Goal: Task Accomplishment & Management: Manage account settings

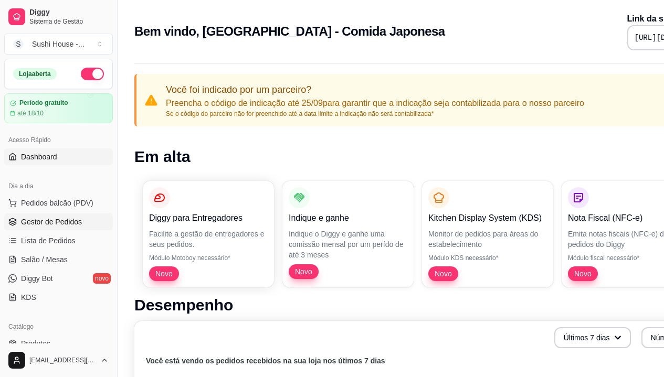
click at [46, 219] on span "Gestor de Pedidos" at bounding box center [51, 222] width 61 height 10
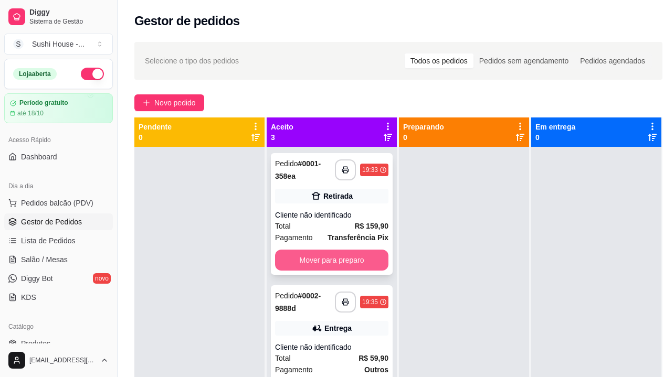
click at [328, 257] on button "Mover para preparo" at bounding box center [331, 260] width 113 height 21
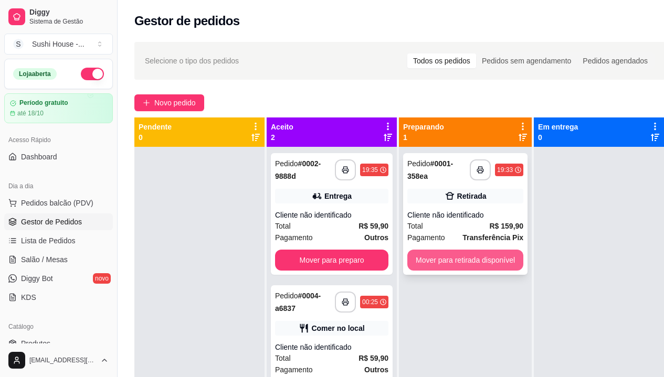
click at [441, 258] on button "Mover para retirada disponível" at bounding box center [465, 260] width 116 height 21
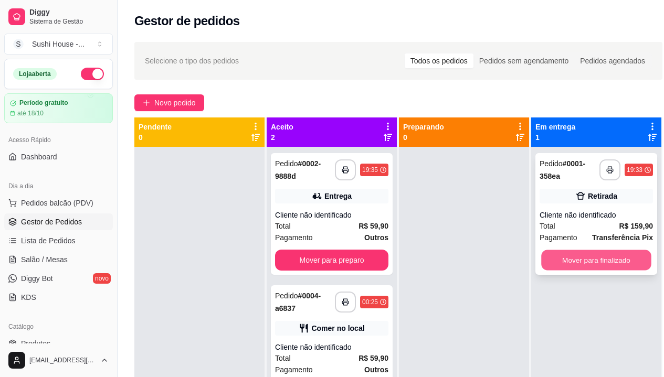
click at [598, 265] on button "Mover para finalizado" at bounding box center [596, 260] width 110 height 20
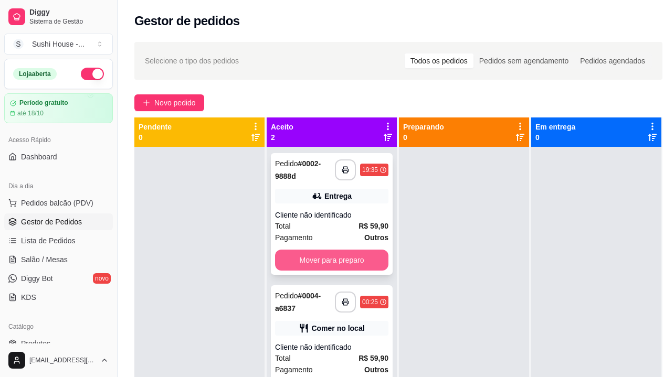
click at [333, 259] on button "Mover para preparo" at bounding box center [331, 260] width 113 height 21
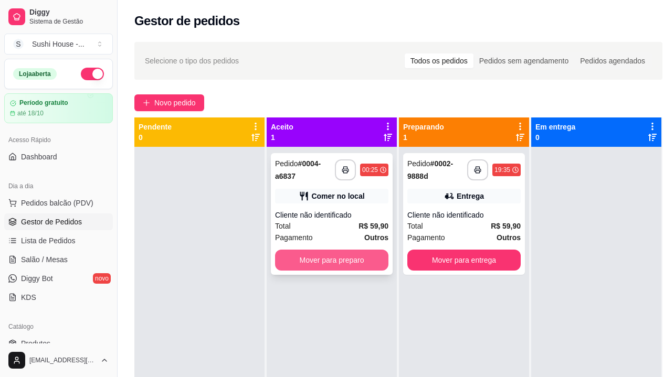
click at [343, 262] on button "Mover para preparo" at bounding box center [331, 260] width 113 height 21
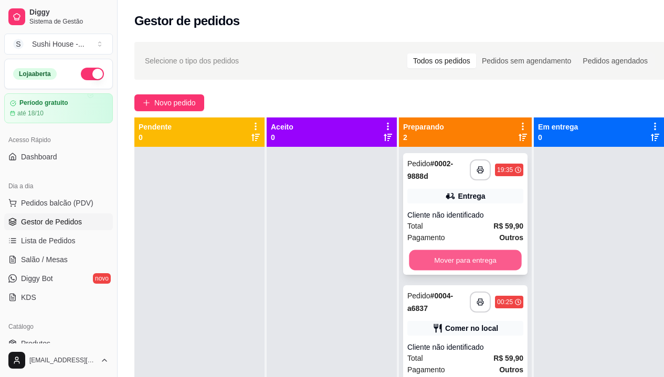
click at [497, 258] on button "Mover para entrega" at bounding box center [465, 260] width 112 height 20
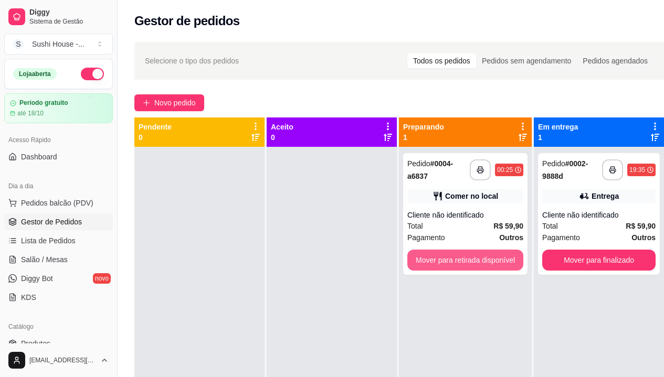
click at [497, 258] on button "Mover para retirada disponível" at bounding box center [465, 260] width 116 height 21
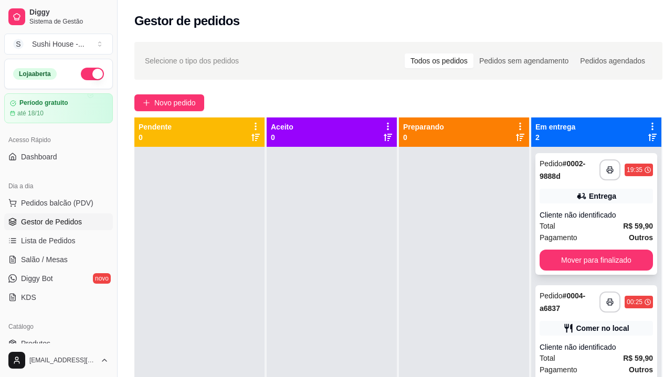
click at [598, 248] on div "**********" at bounding box center [596, 214] width 122 height 122
click at [577, 261] on button "Mover para finalizado" at bounding box center [596, 260] width 113 height 21
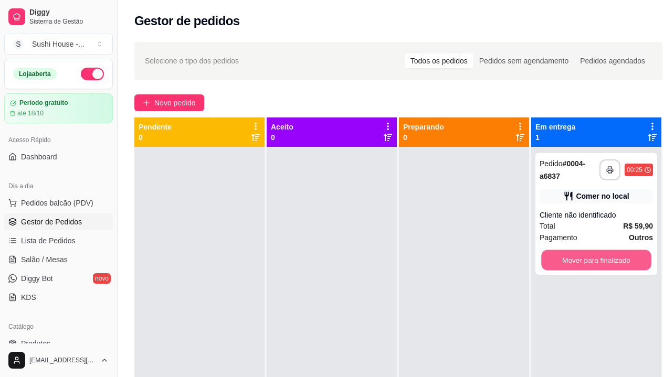
click at [577, 261] on button "Mover para finalizado" at bounding box center [596, 260] width 110 height 20
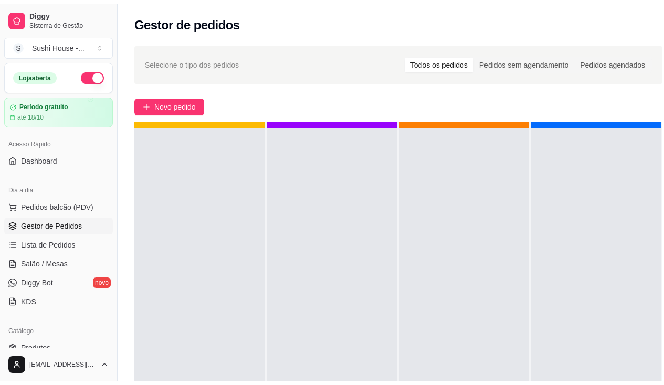
scroll to position [29, 0]
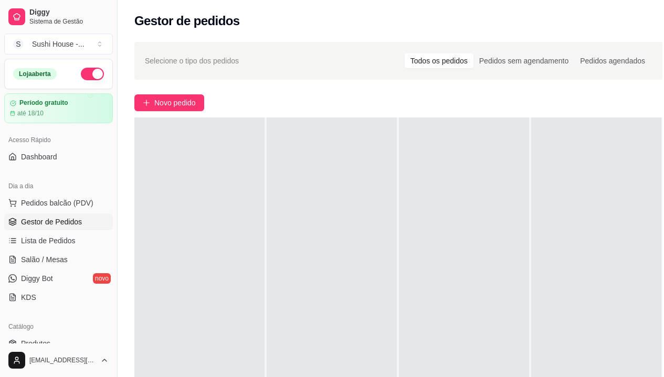
drag, startPoint x: 115, startPoint y: 159, endPoint x: 113, endPoint y: 186, distance: 26.9
click at [115, 195] on button "Toggle Sidebar" at bounding box center [117, 188] width 8 height 377
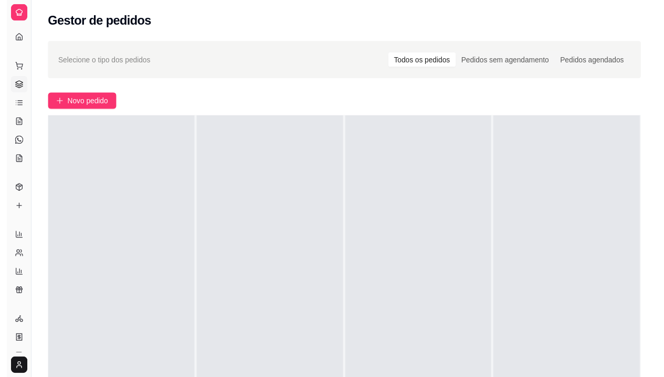
scroll to position [0, 0]
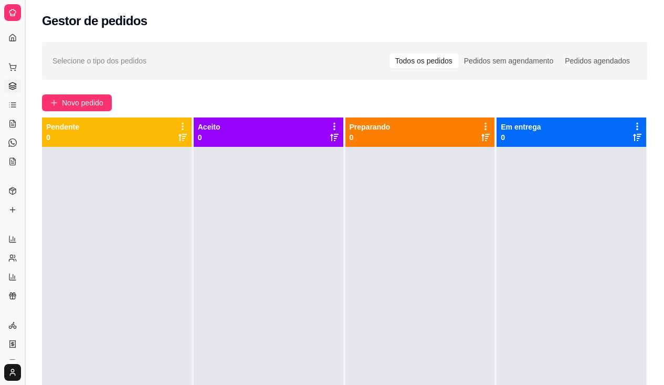
click at [28, 154] on button "Toggle Sidebar" at bounding box center [24, 192] width 8 height 385
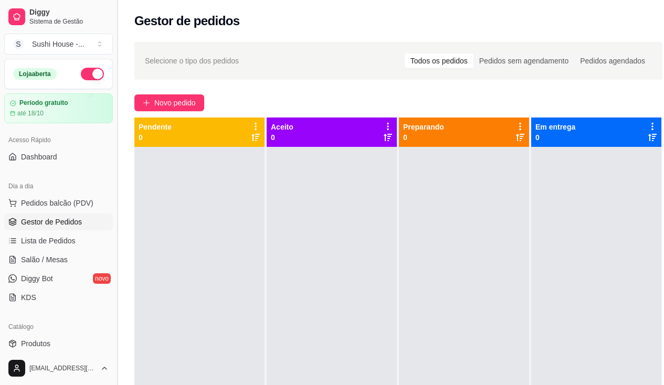
click at [28, 154] on div "Loja aberta Período gratuito até 18/10 Acesso Rápido Dashboard Dia a dia Pedido…" at bounding box center [58, 205] width 117 height 293
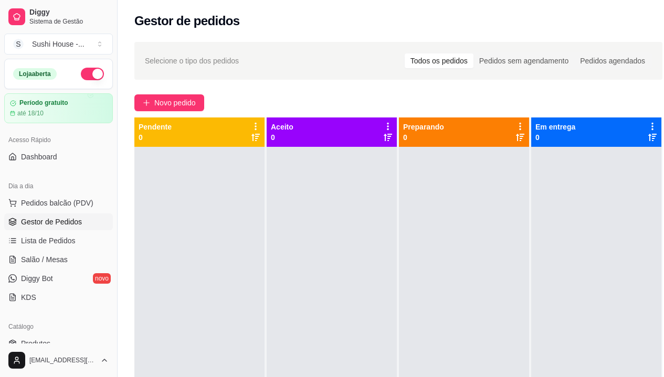
click at [227, 214] on div at bounding box center [199, 335] width 130 height 377
click at [174, 107] on span "Novo pedido" at bounding box center [174, 103] width 41 height 12
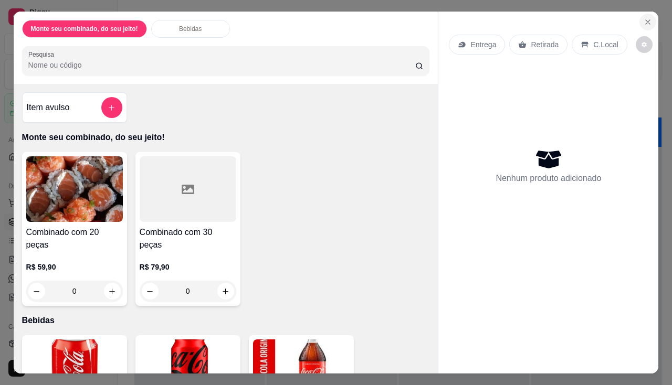
click at [646, 20] on icon "Close" at bounding box center [648, 22] width 4 height 4
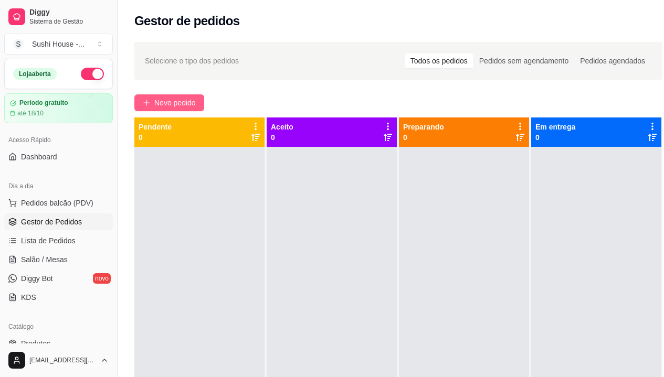
click at [181, 99] on span "Novo pedido" at bounding box center [174, 103] width 41 height 12
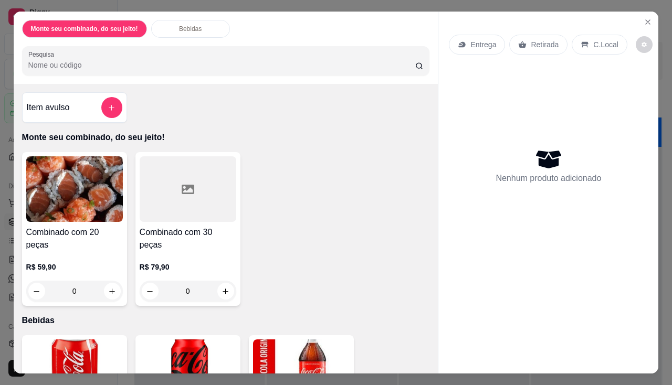
click at [110, 281] on div "0" at bounding box center [74, 291] width 97 height 21
click at [488, 46] on p "Entrega" at bounding box center [483, 44] width 26 height 10
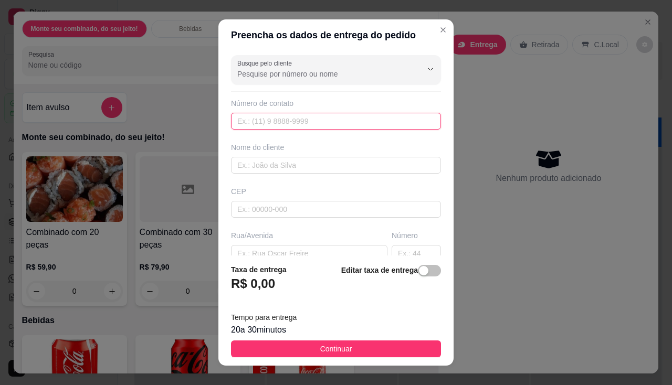
click at [347, 122] on input "text" at bounding box center [336, 121] width 210 height 17
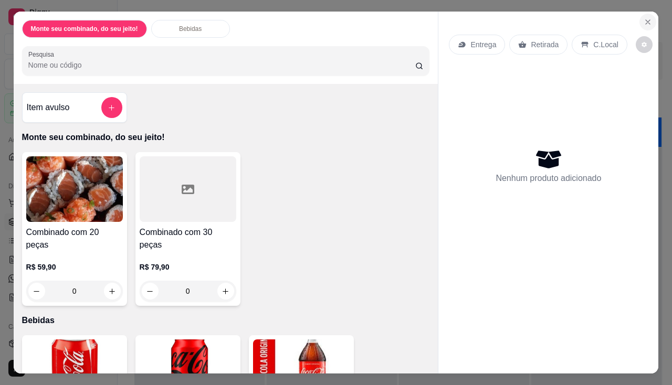
click at [647, 21] on icon "Close" at bounding box center [647, 22] width 8 height 8
